Goal: Complete application form

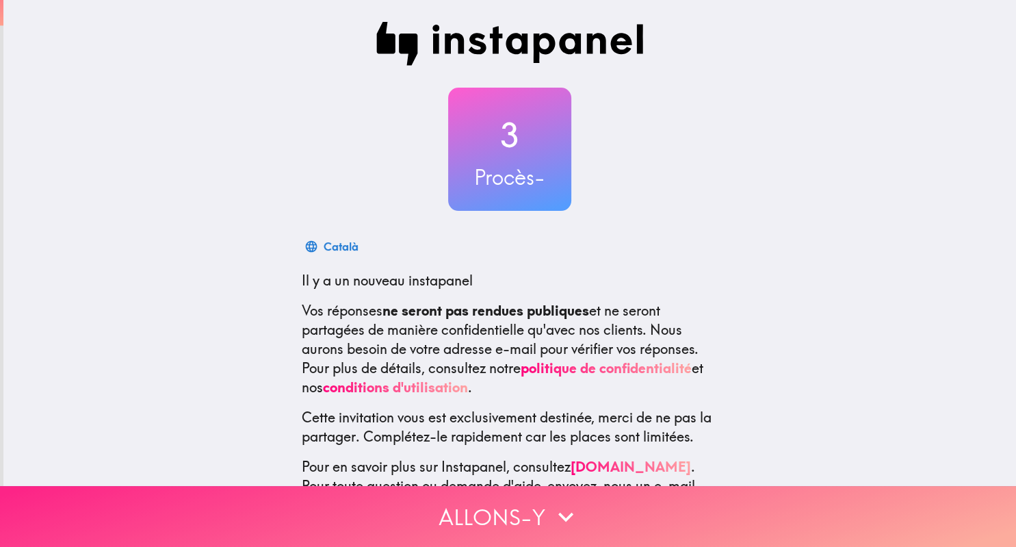
click at [628, 516] on button "Allons-y" at bounding box center [508, 516] width 1016 height 61
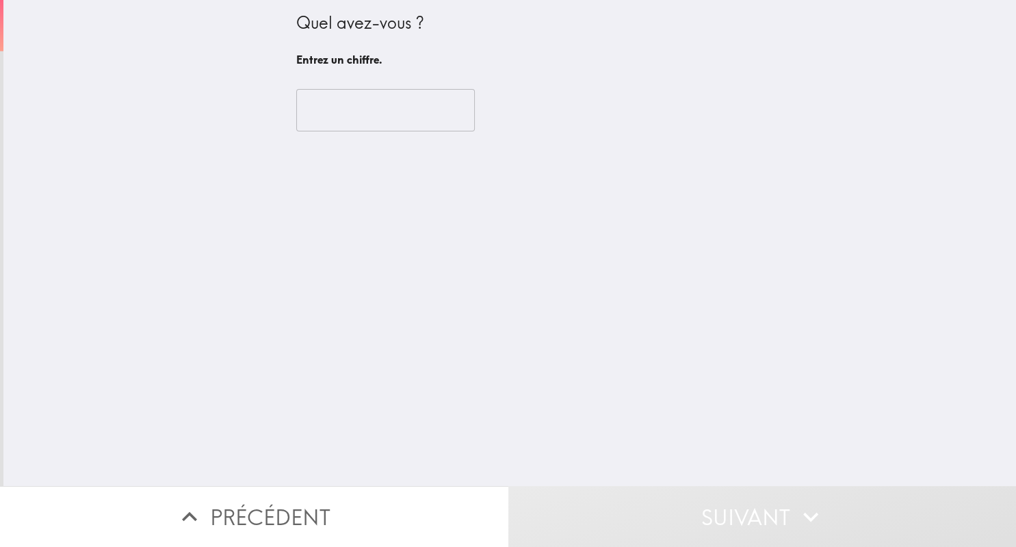
click at [401, 127] on input "number" at bounding box center [385, 110] width 179 height 42
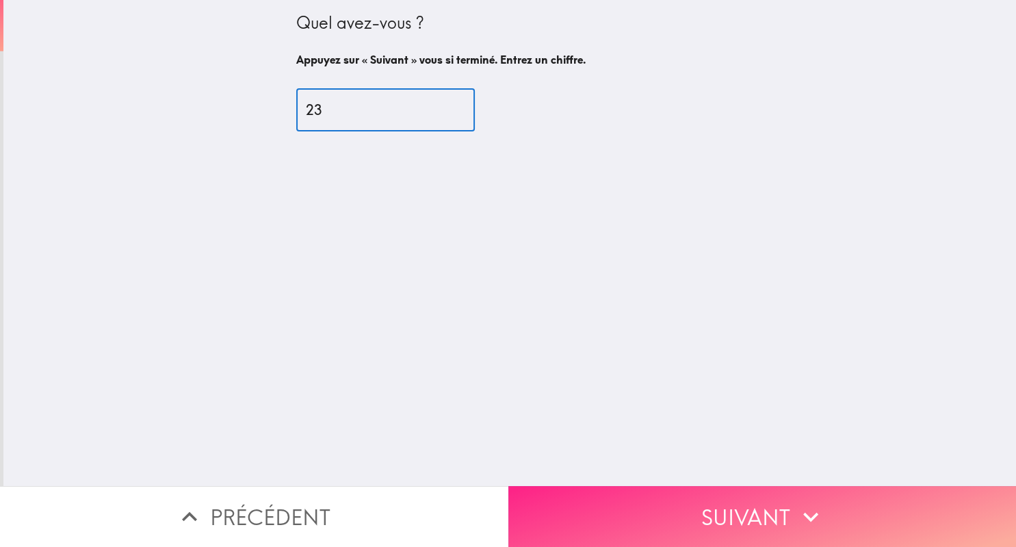
type input "23"
click at [700, 513] on button "Suivant" at bounding box center [762, 516] width 508 height 61
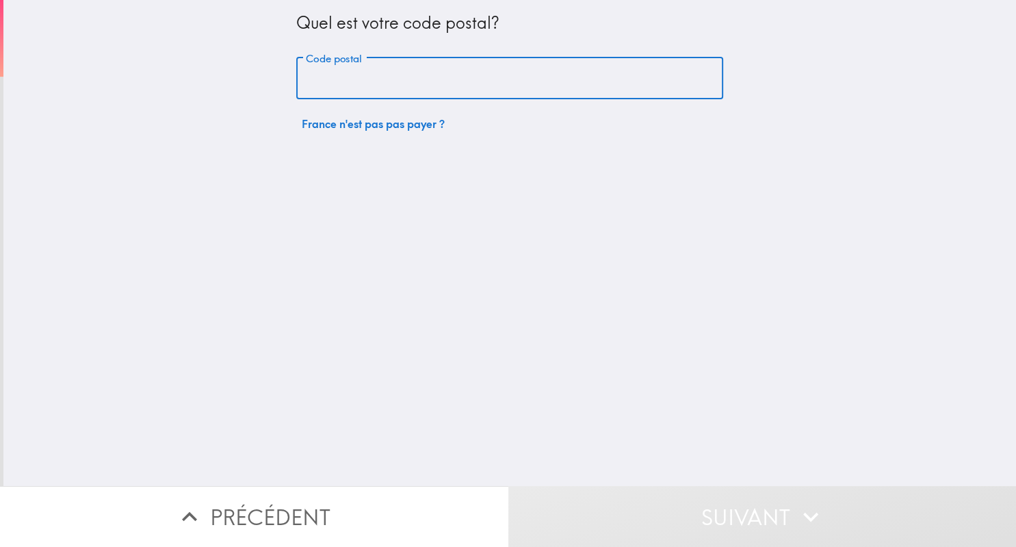
click at [457, 77] on input "Code postal" at bounding box center [509, 78] width 427 height 42
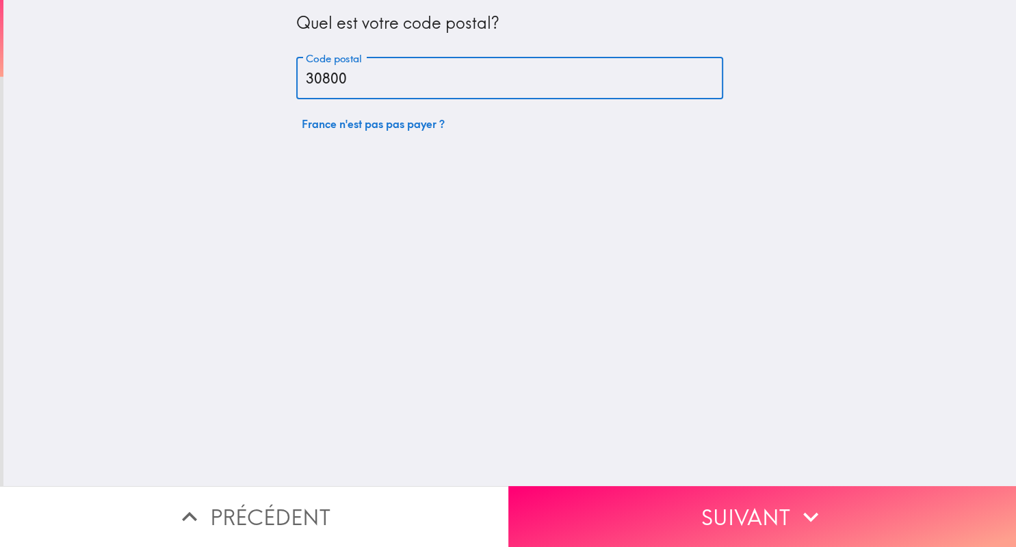
type input "30800"
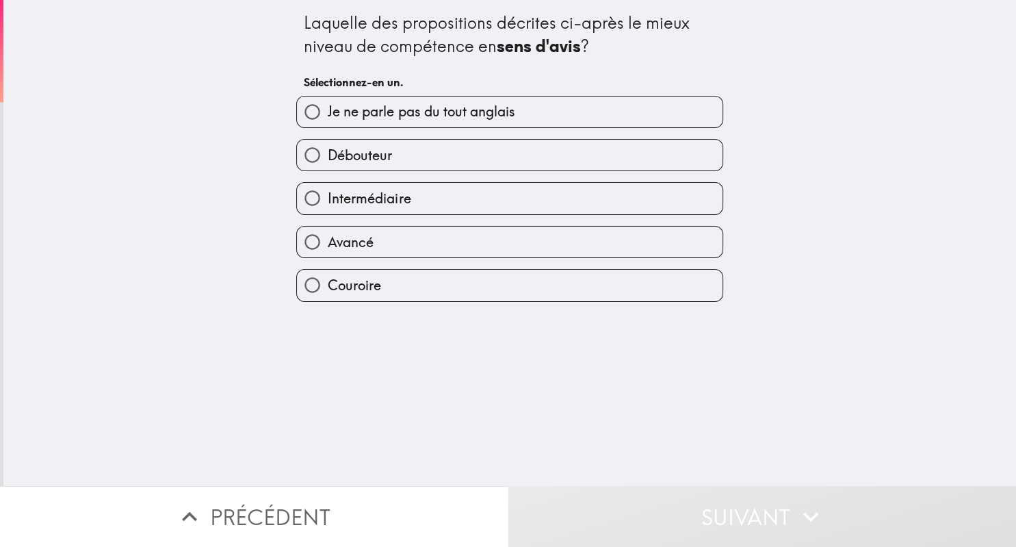
click at [342, 283] on span "Couroire" at bounding box center [354, 285] width 53 height 19
click at [328, 283] on input "Couroire" at bounding box center [312, 285] width 31 height 31
radio input "true"
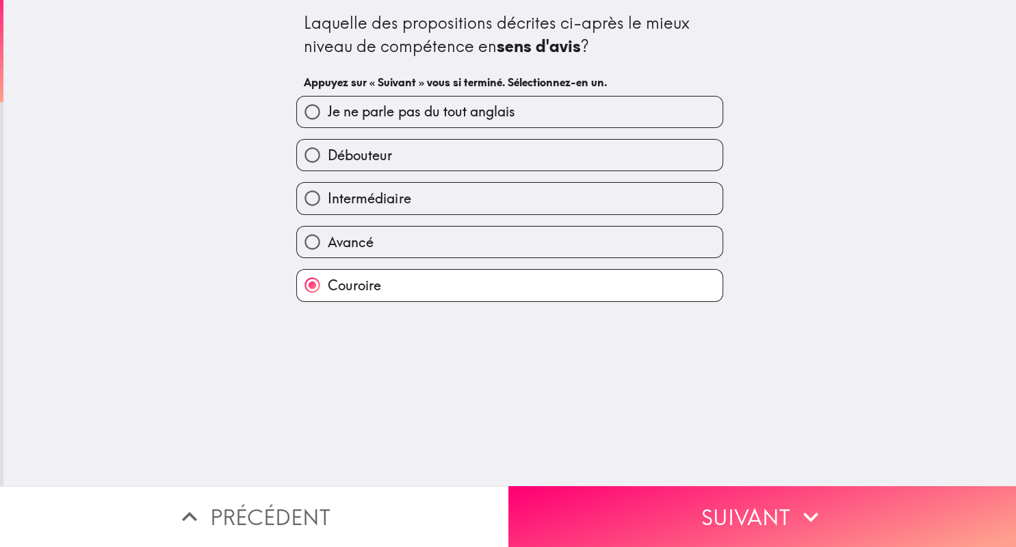
click at [400, 262] on div "Couroire" at bounding box center [504, 279] width 438 height 43
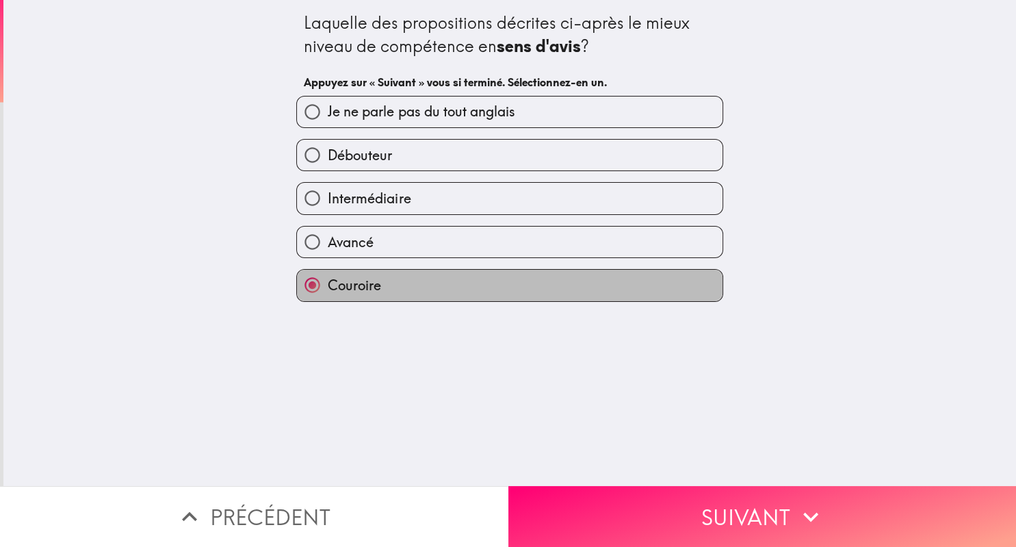
click at [396, 284] on label "Couroire" at bounding box center [510, 285] width 426 height 31
click at [328, 284] on input "Couroire" at bounding box center [312, 285] width 31 height 31
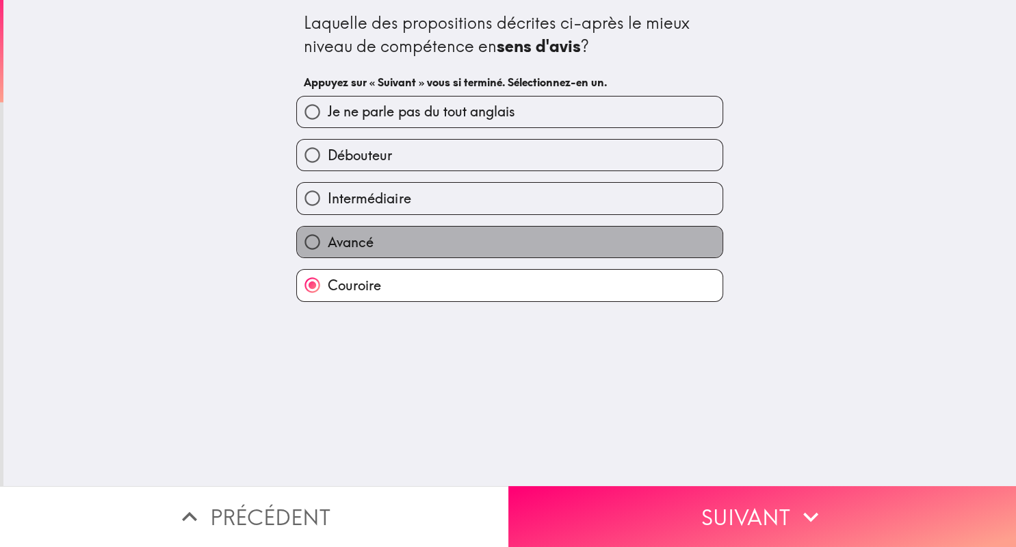
click at [376, 238] on label "Avancé" at bounding box center [510, 242] width 426 height 31
click at [328, 238] on input "Avancé" at bounding box center [312, 242] width 31 height 31
radio input "true"
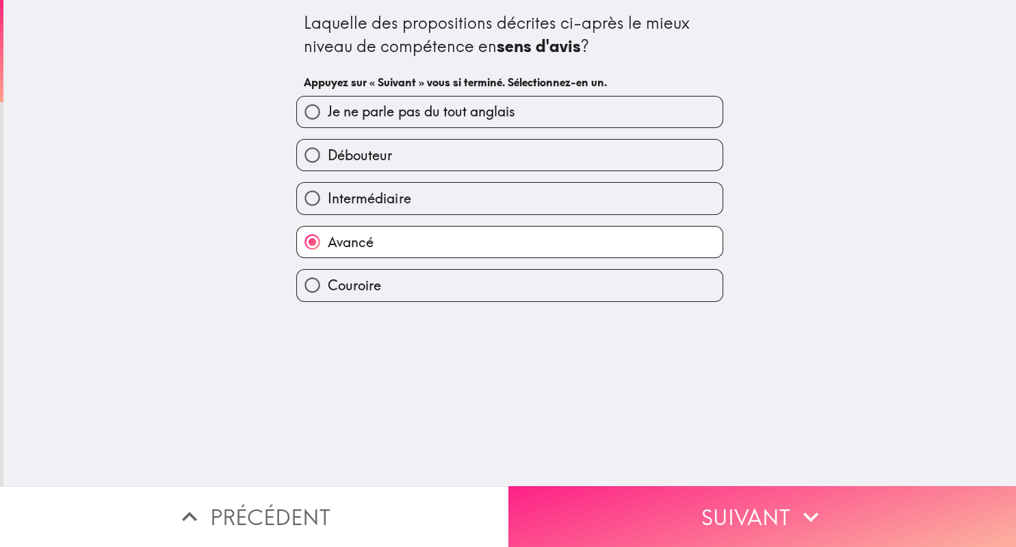
click at [693, 502] on button "Suivant" at bounding box center [762, 516] width 508 height 61
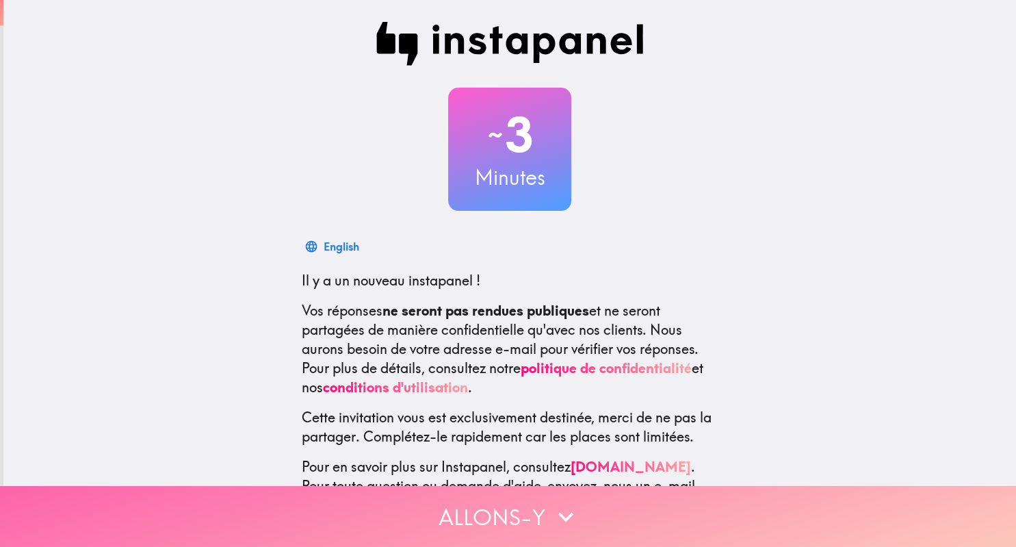
click at [471, 524] on button "Allons-y" at bounding box center [508, 516] width 1016 height 61
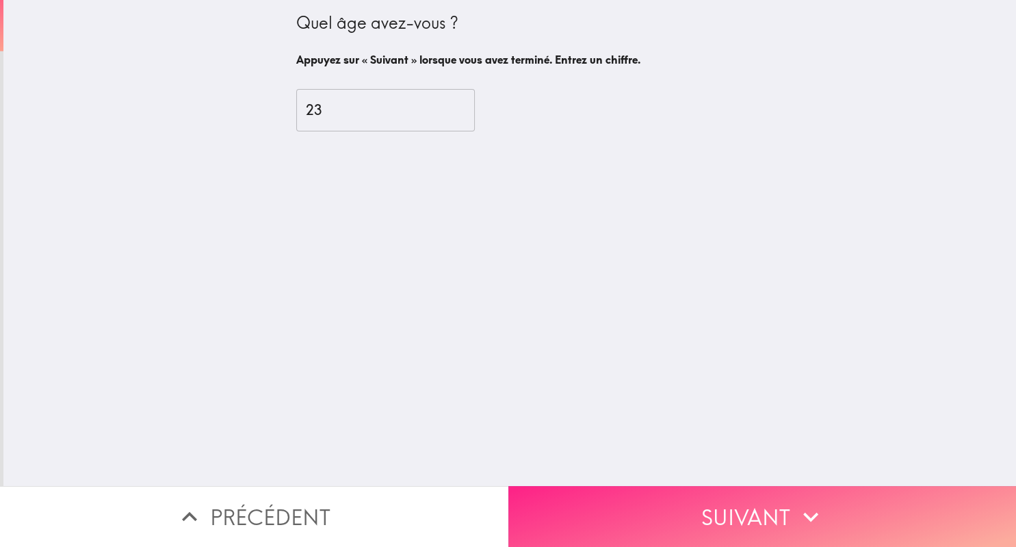
click at [708, 525] on button "Suivant" at bounding box center [762, 516] width 508 height 61
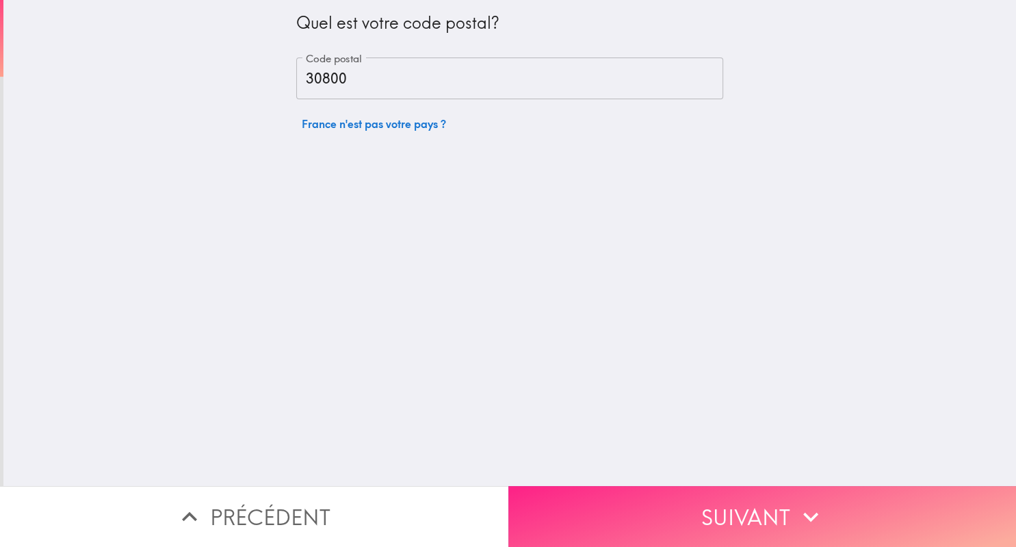
click at [625, 511] on button "Suivant" at bounding box center [762, 516] width 508 height 61
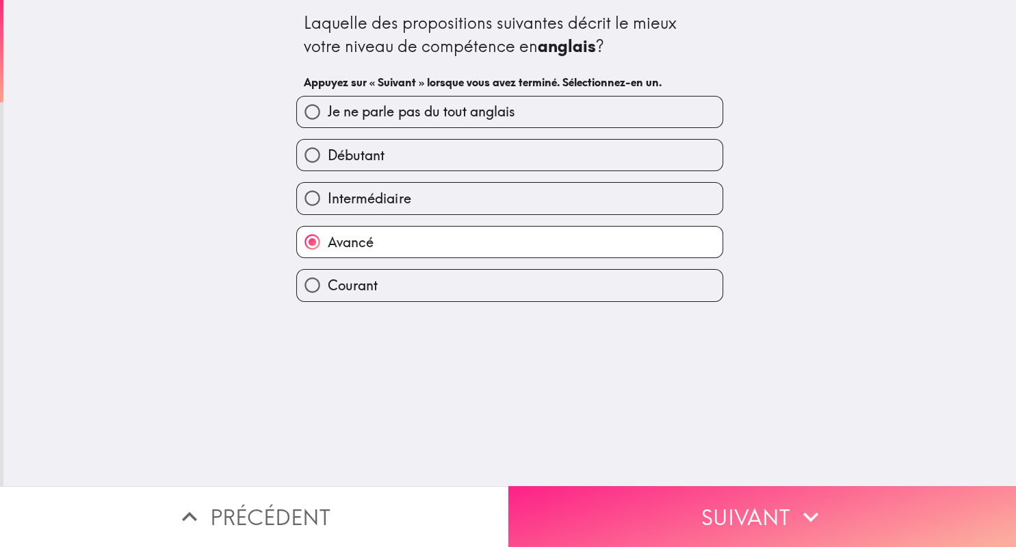
click at [625, 511] on button "Suivant" at bounding box center [762, 516] width 508 height 61
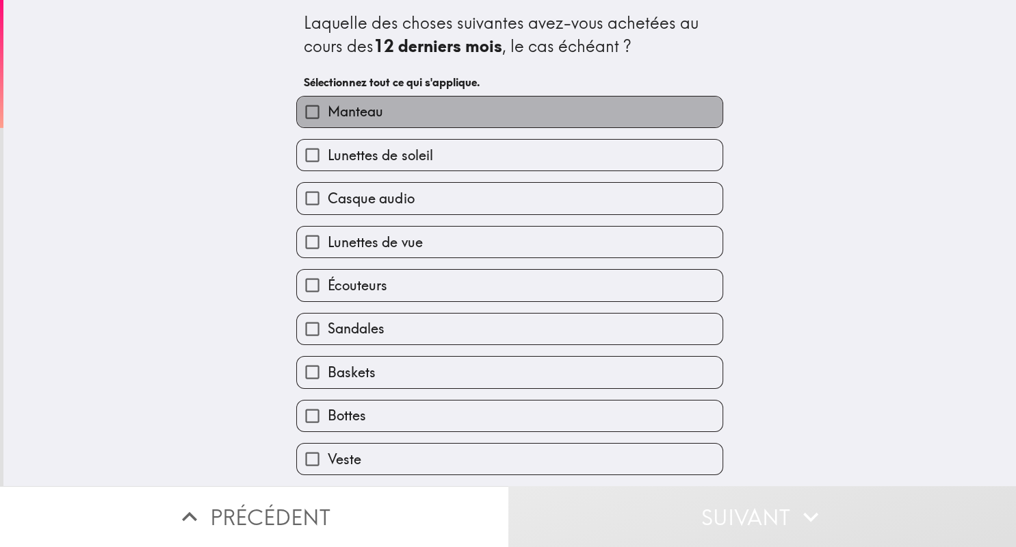
click at [508, 112] on label "Manteau" at bounding box center [510, 111] width 426 height 31
click at [328, 112] on input "Manteau" at bounding box center [312, 111] width 31 height 31
checkbox input "true"
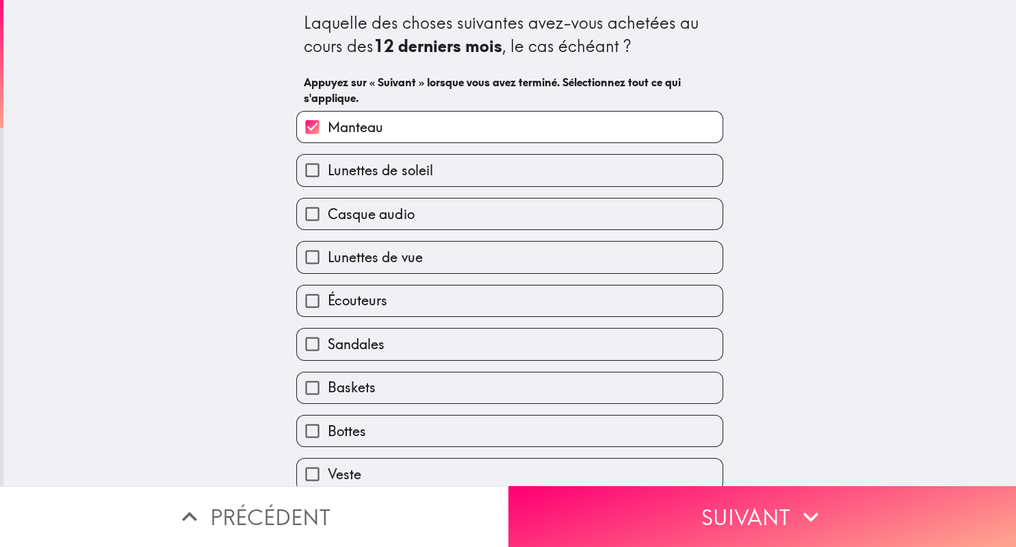
click at [425, 177] on span "Lunettes de soleil" at bounding box center [380, 170] width 105 height 19
click at [328, 177] on input "Lunettes de soleil" at bounding box center [312, 170] width 31 height 31
checkbox input "true"
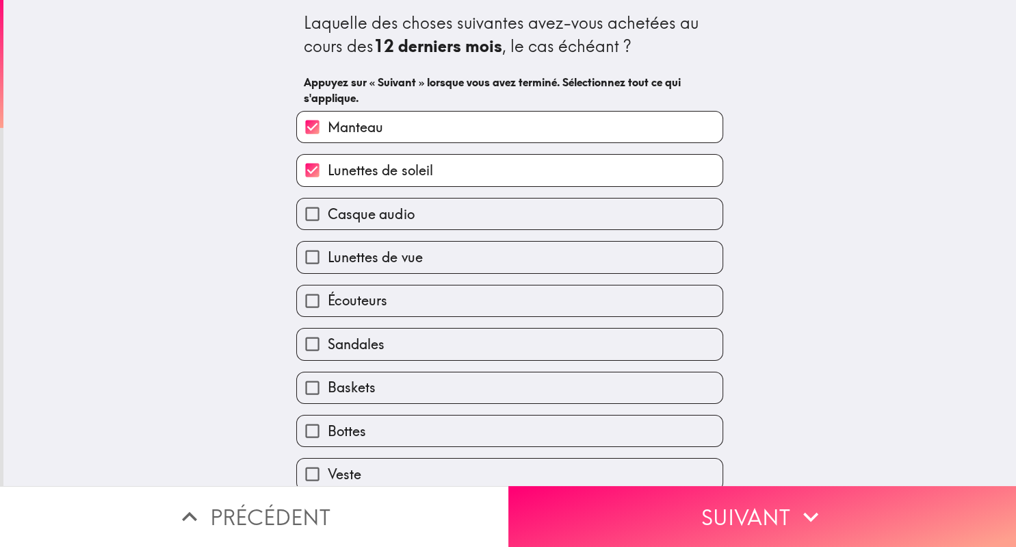
click at [412, 216] on span "Casque audio" at bounding box center [371, 214] width 86 height 19
click at [328, 216] on input "Casque audio" at bounding box center [312, 213] width 31 height 31
checkbox input "true"
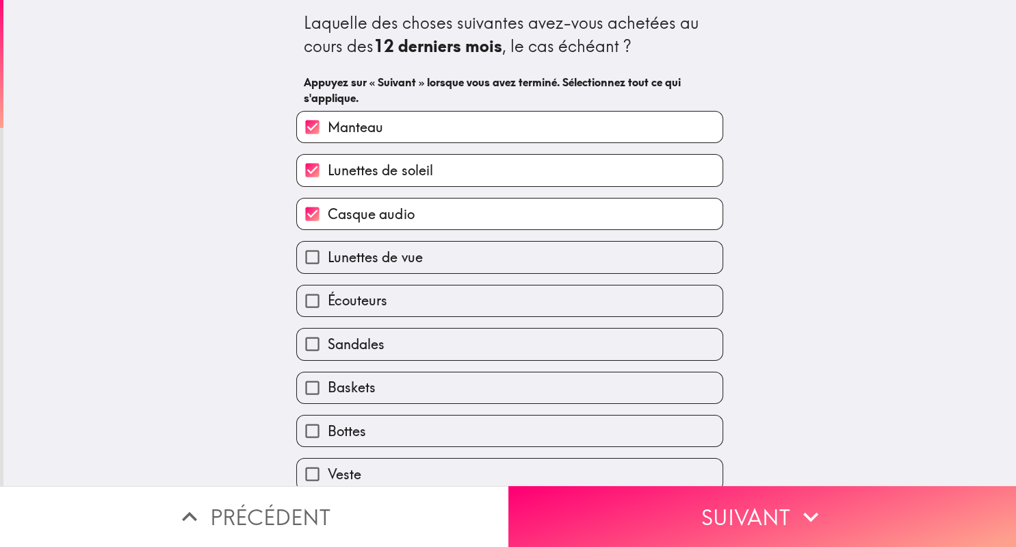
scroll to position [52, 0]
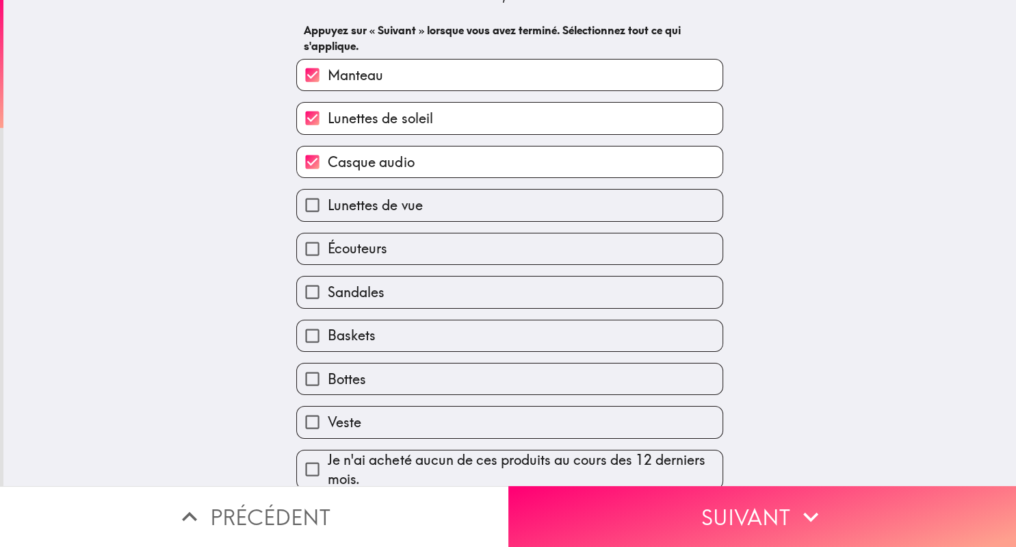
click at [424, 406] on div "Veste" at bounding box center [509, 422] width 427 height 32
click at [423, 409] on label "Veste" at bounding box center [510, 421] width 426 height 31
click at [328, 409] on input "Veste" at bounding box center [312, 421] width 31 height 31
checkbox input "true"
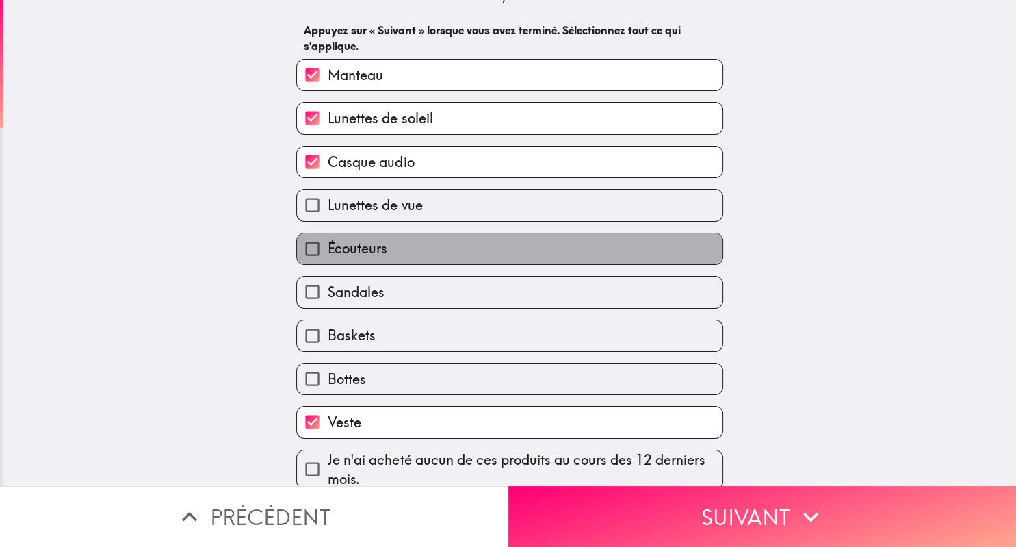
click at [344, 240] on span "Écouteurs" at bounding box center [358, 248] width 60 height 19
click at [328, 240] on input "Écouteurs" at bounding box center [312, 248] width 31 height 31
checkbox input "true"
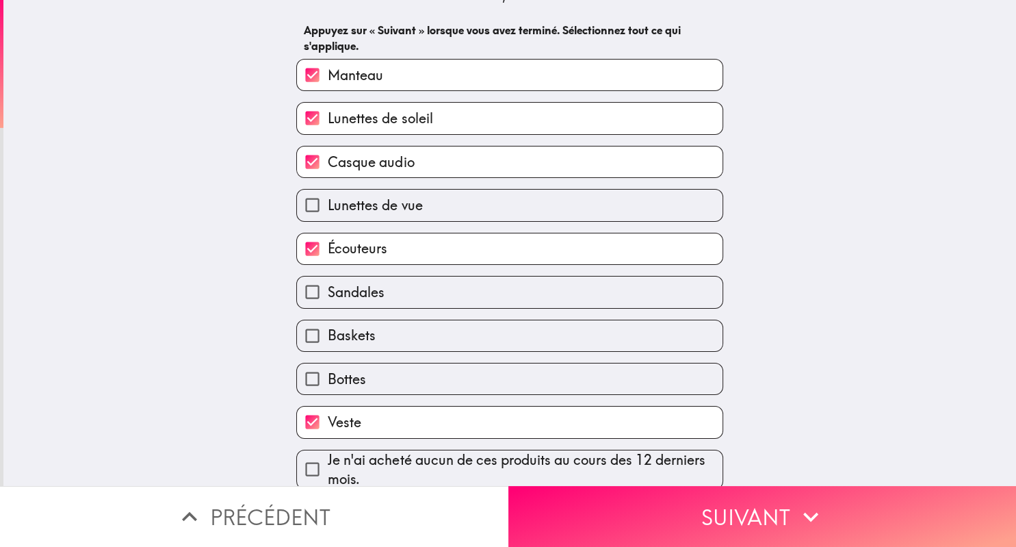
click at [435, 326] on label "Baskets" at bounding box center [510, 335] width 426 height 31
click at [328, 326] on input "Baskets" at bounding box center [312, 335] width 31 height 31
checkbox input "true"
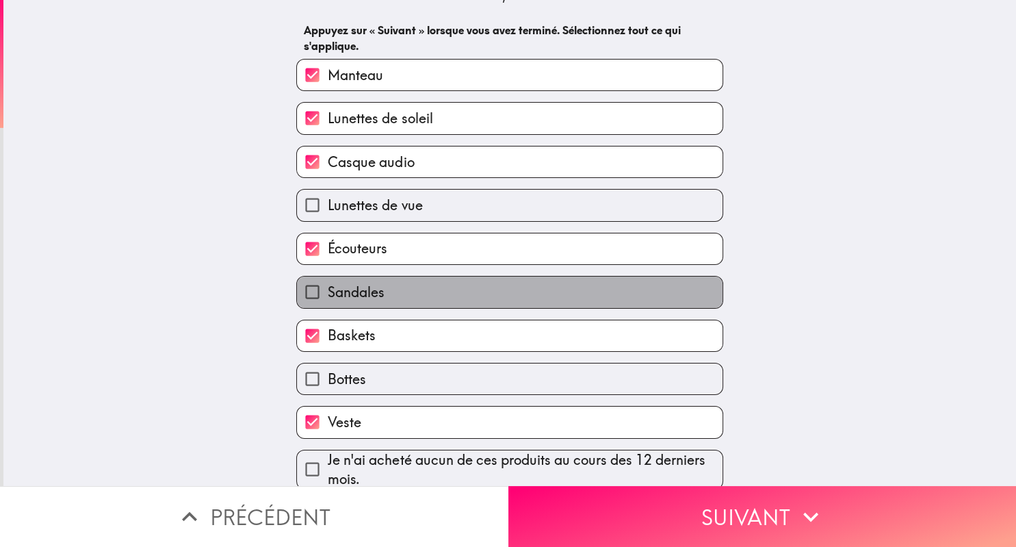
click at [426, 288] on label "Sandales" at bounding box center [510, 291] width 426 height 31
click at [328, 288] on input "Sandales" at bounding box center [312, 291] width 31 height 31
checkbox input "true"
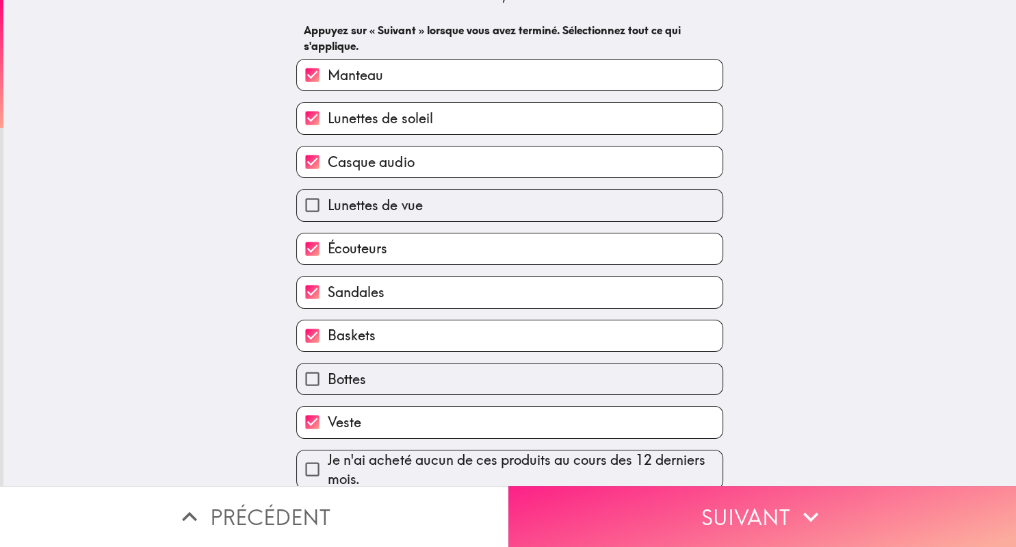
click at [665, 525] on button "Suivant" at bounding box center [762, 516] width 508 height 61
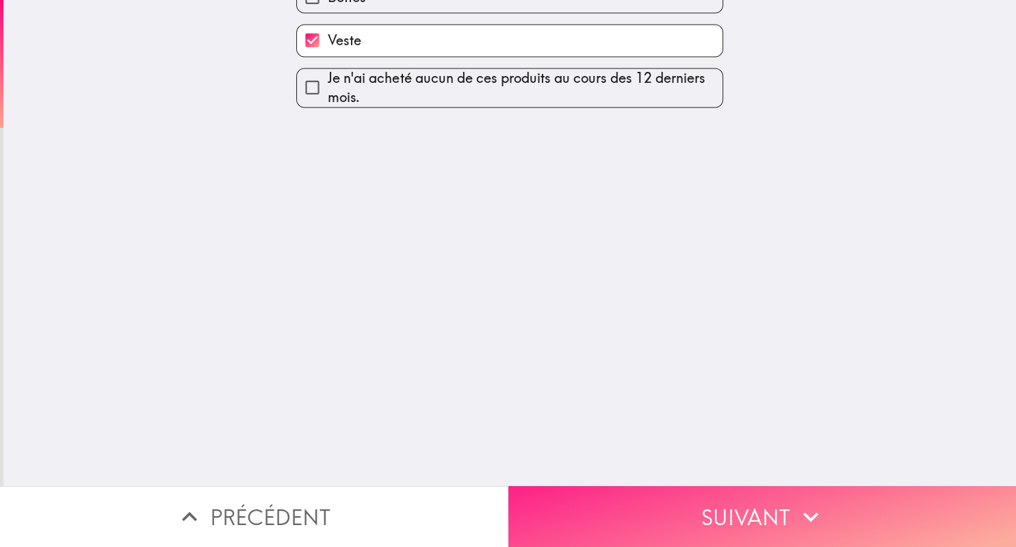
scroll to position [0, 0]
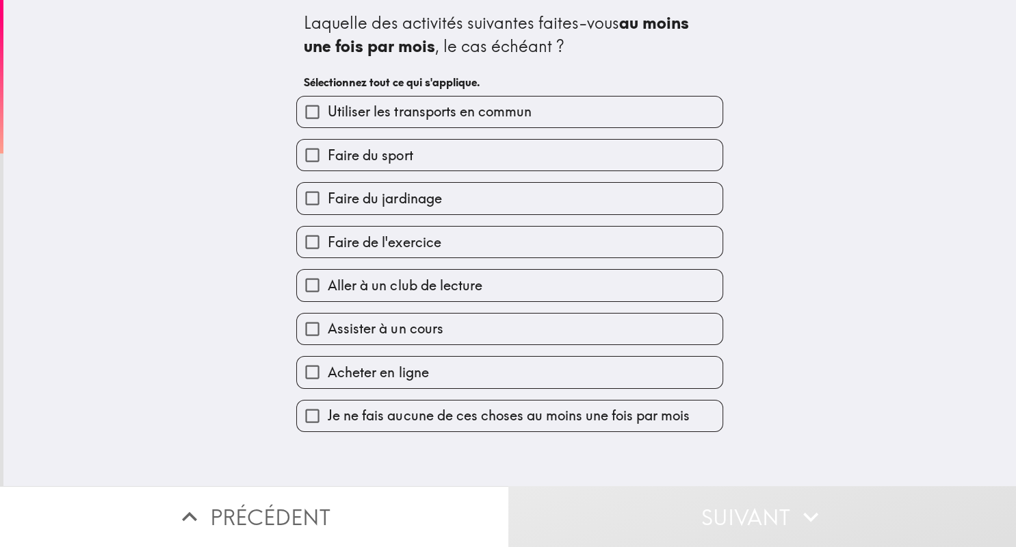
click at [487, 108] on span "Utiliser les transports en commun" at bounding box center [429, 111] width 203 height 19
click at [328, 108] on input "Utiliser les transports en commun" at bounding box center [312, 111] width 31 height 31
checkbox input "true"
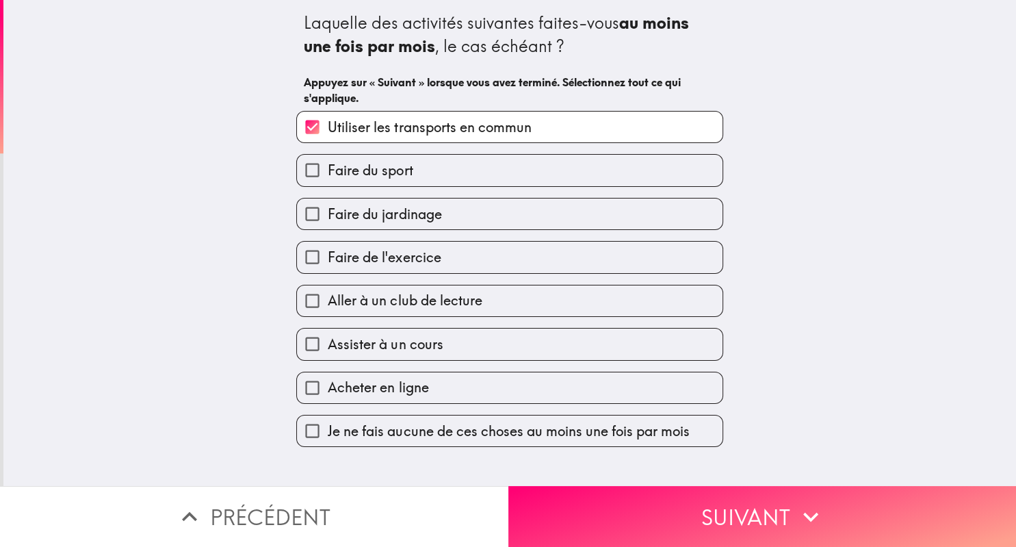
click at [480, 184] on label "Faire du sport" at bounding box center [510, 170] width 426 height 31
click at [328, 184] on input "Faire du sport" at bounding box center [312, 170] width 31 height 31
checkbox input "true"
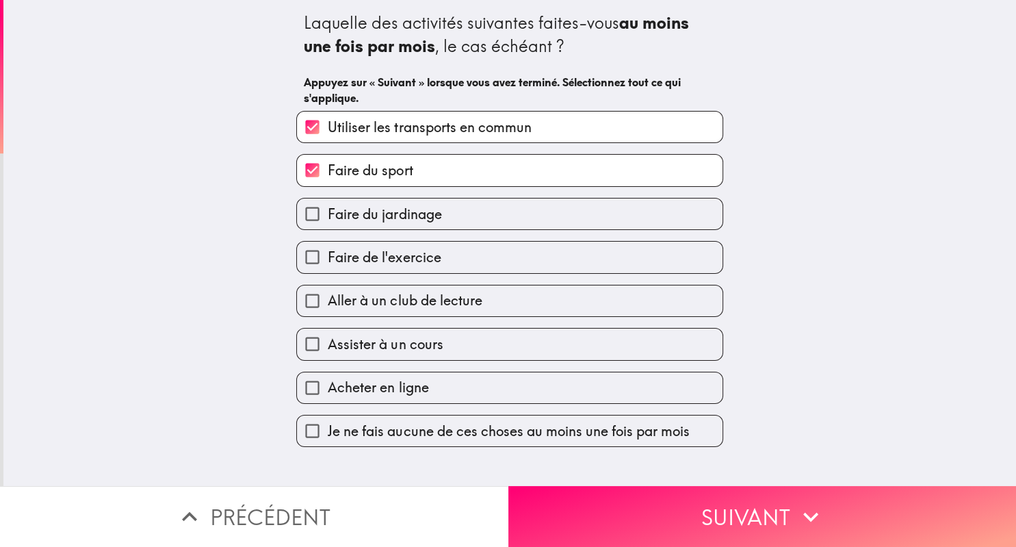
click at [469, 218] on label "Faire du jardinage" at bounding box center [510, 213] width 426 height 31
click at [328, 218] on input "Faire du jardinage" at bounding box center [312, 213] width 31 height 31
checkbox input "true"
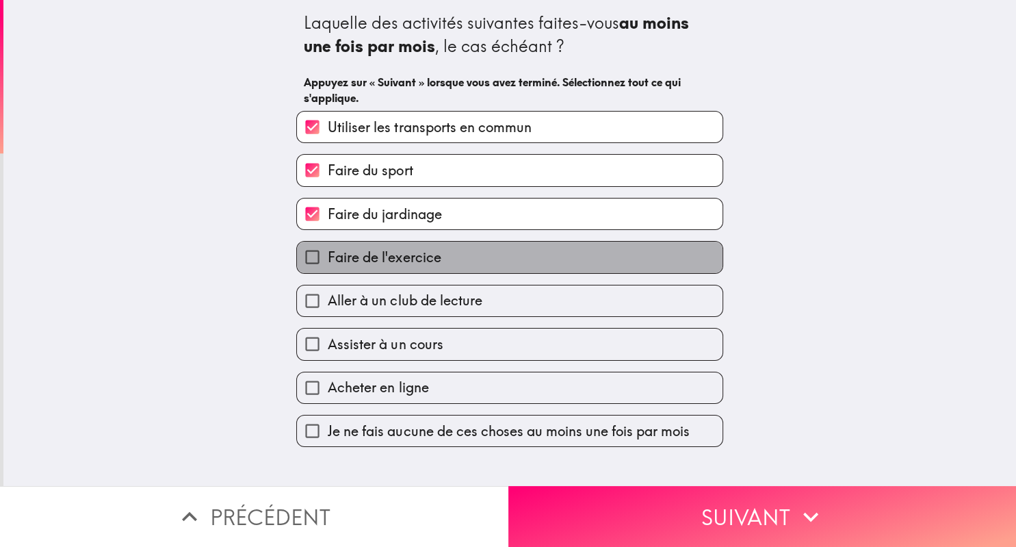
click at [451, 259] on label "Faire de l'exercice" at bounding box center [510, 257] width 426 height 31
click at [328, 259] on input "Faire de l'exercice" at bounding box center [312, 257] width 31 height 31
checkbox input "true"
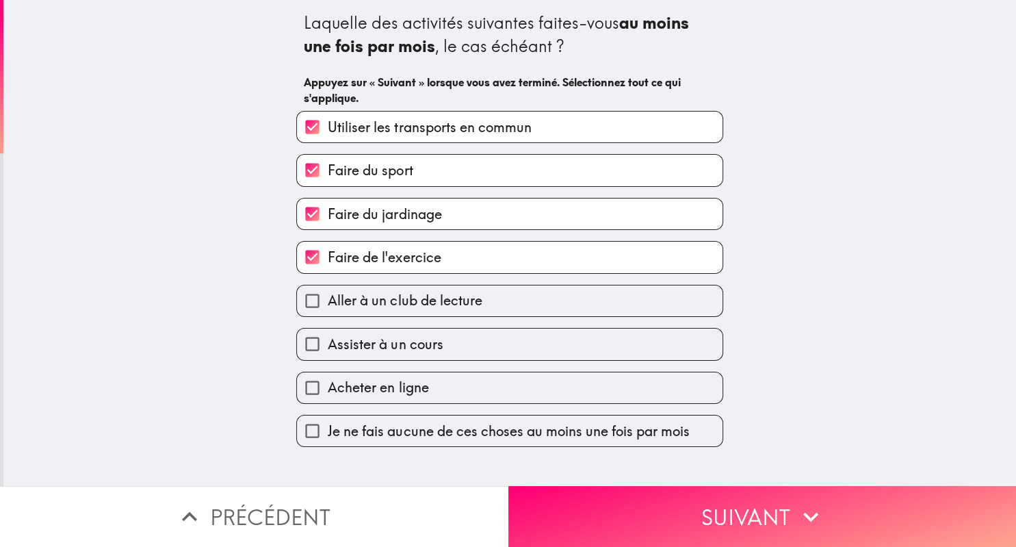
click at [420, 344] on span "Assister à un cours" at bounding box center [385, 344] width 115 height 19
click at [328, 344] on input "Assister à un cours" at bounding box center [312, 343] width 31 height 31
checkbox input "true"
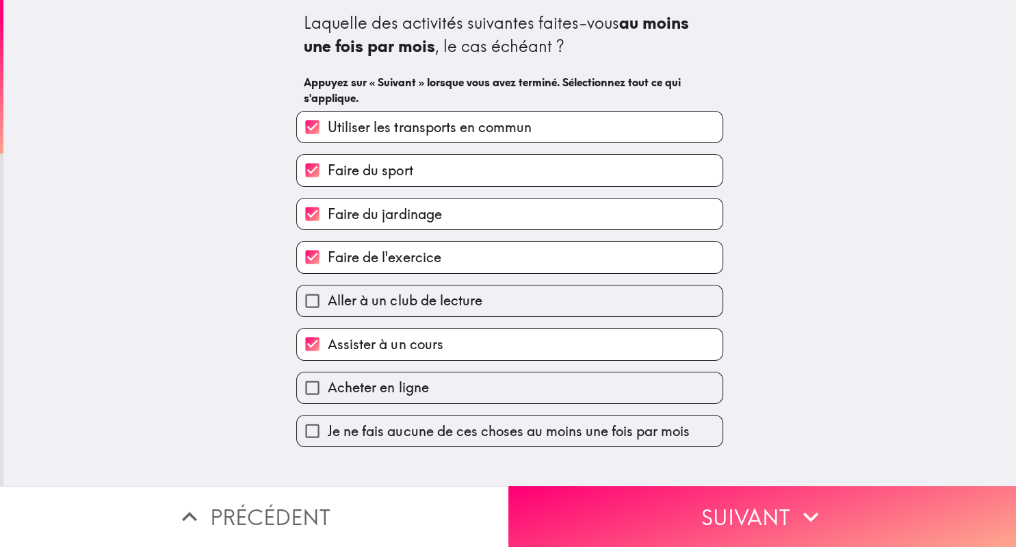
click at [410, 378] on span "Acheter en ligne" at bounding box center [378, 387] width 101 height 19
click at [328, 378] on input "Acheter en ligne" at bounding box center [312, 387] width 31 height 31
checkbox input "true"
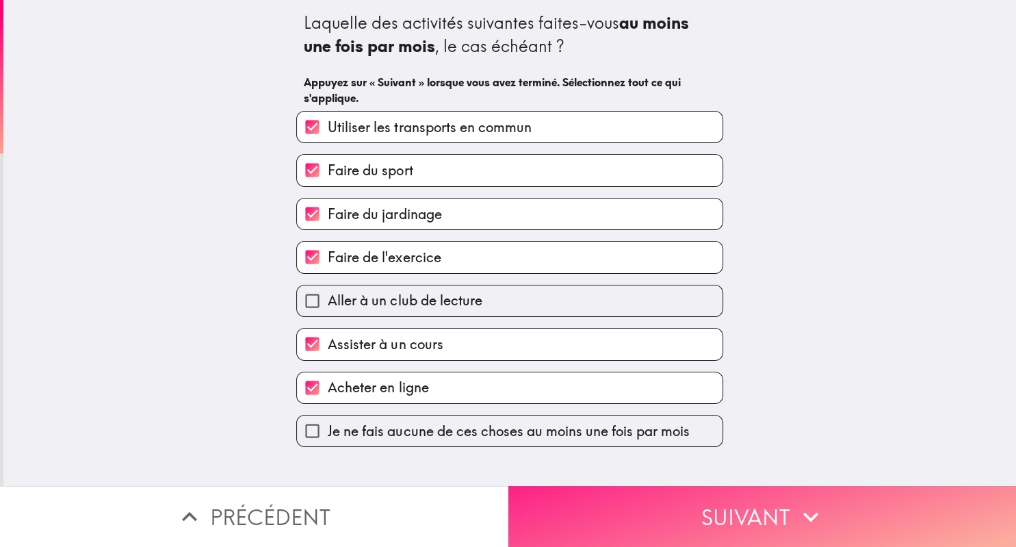
click at [574, 508] on button "Suivant" at bounding box center [762, 516] width 508 height 61
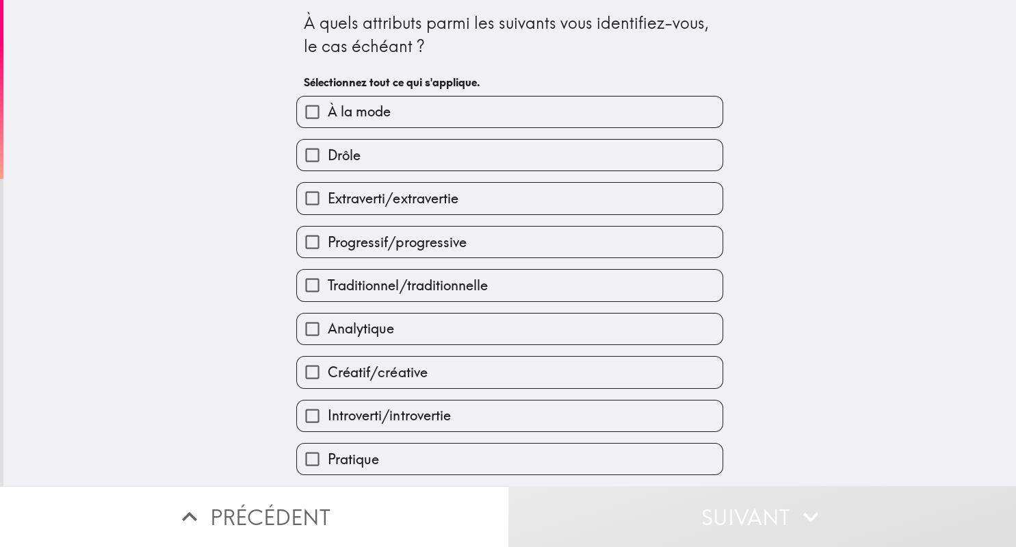
click at [434, 205] on span "Extraverti/extravertie" at bounding box center [393, 198] width 130 height 19
click at [328, 205] on input "Extraverti/extravertie" at bounding box center [312, 198] width 31 height 31
checkbox input "true"
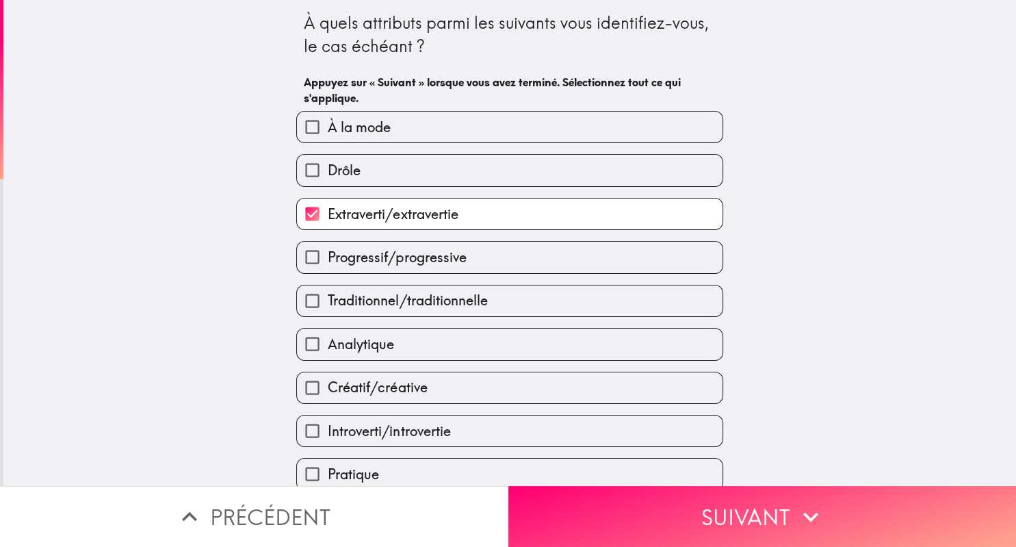
click at [409, 127] on label "À la mode" at bounding box center [510, 127] width 426 height 31
click at [328, 127] on input "À la mode" at bounding box center [312, 127] width 31 height 31
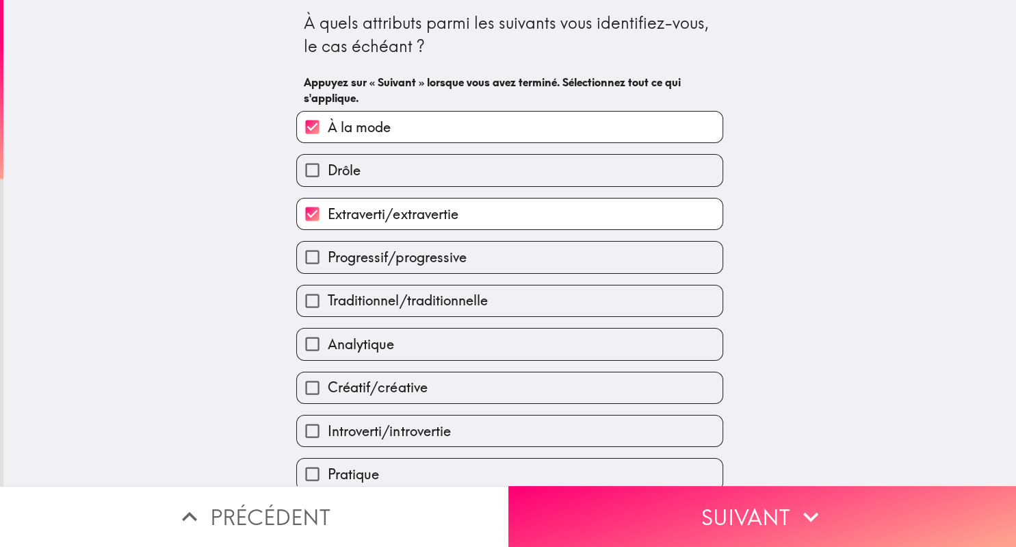
click at [409, 128] on label "À la mode" at bounding box center [510, 127] width 426 height 31
click at [328, 128] on input "À la mode" at bounding box center [312, 127] width 31 height 31
checkbox input "false"
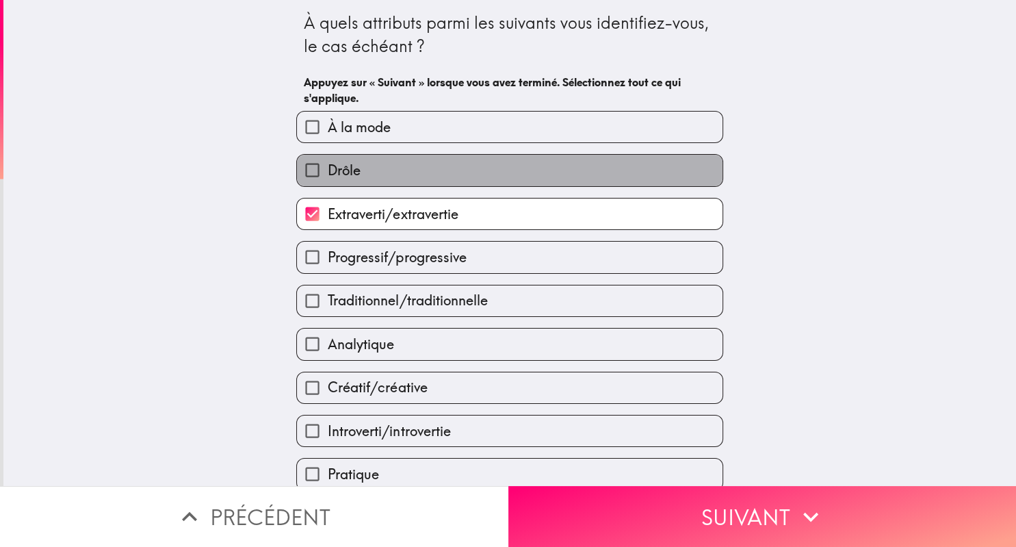
click at [374, 170] on label "Drôle" at bounding box center [510, 170] width 426 height 31
click at [328, 170] on input "Drôle" at bounding box center [312, 170] width 31 height 31
checkbox input "true"
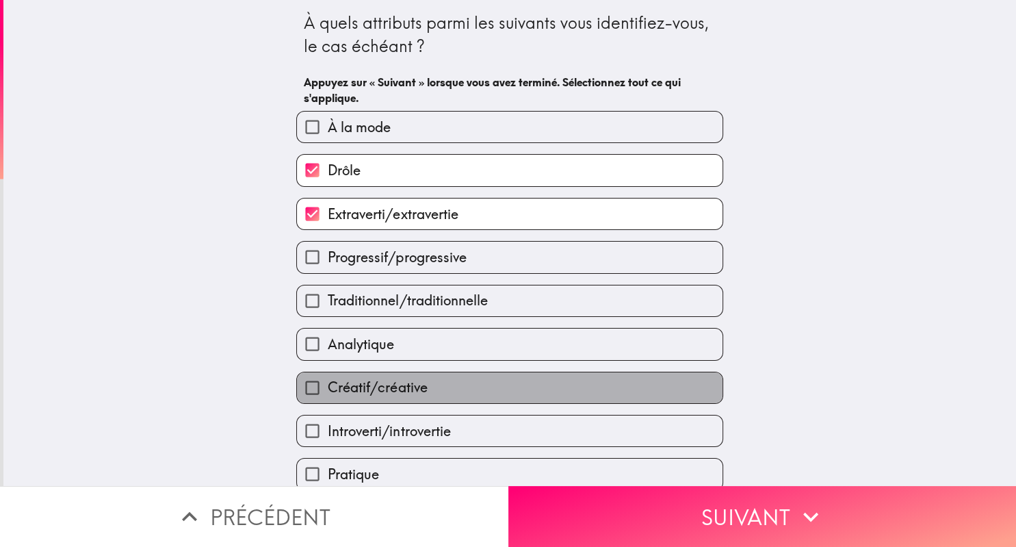
click at [395, 388] on span "Créatif/créative" at bounding box center [377, 387] width 99 height 19
click at [328, 388] on input "Créatif/créative" at bounding box center [312, 387] width 31 height 31
checkbox input "true"
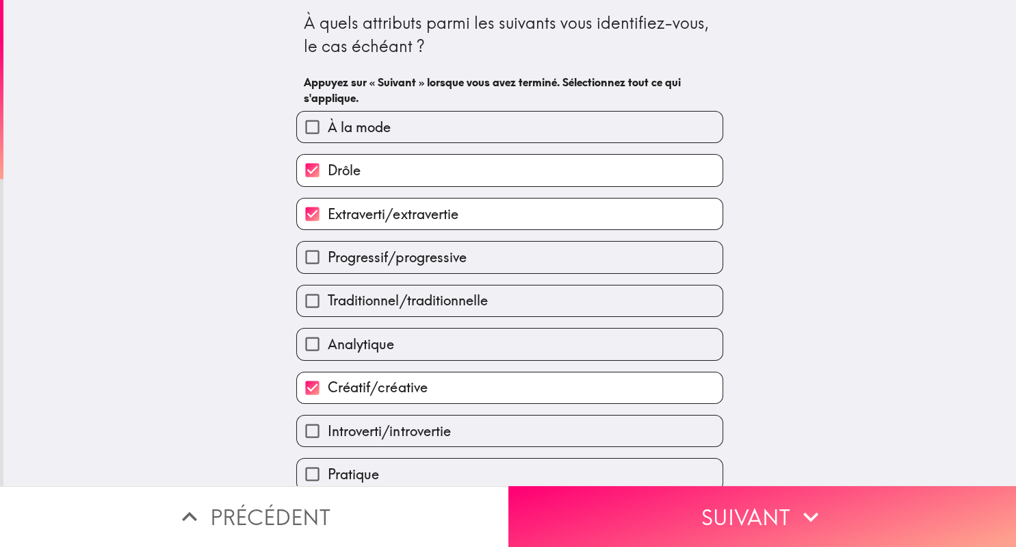
scroll to position [44, 0]
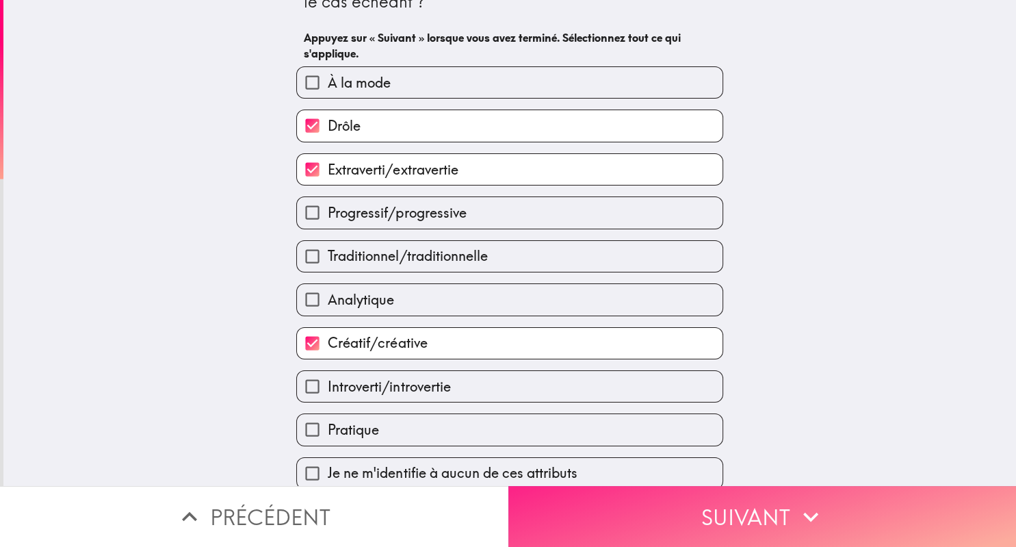
click at [736, 522] on button "Suivant" at bounding box center [762, 516] width 508 height 61
